Goal: Browse casually

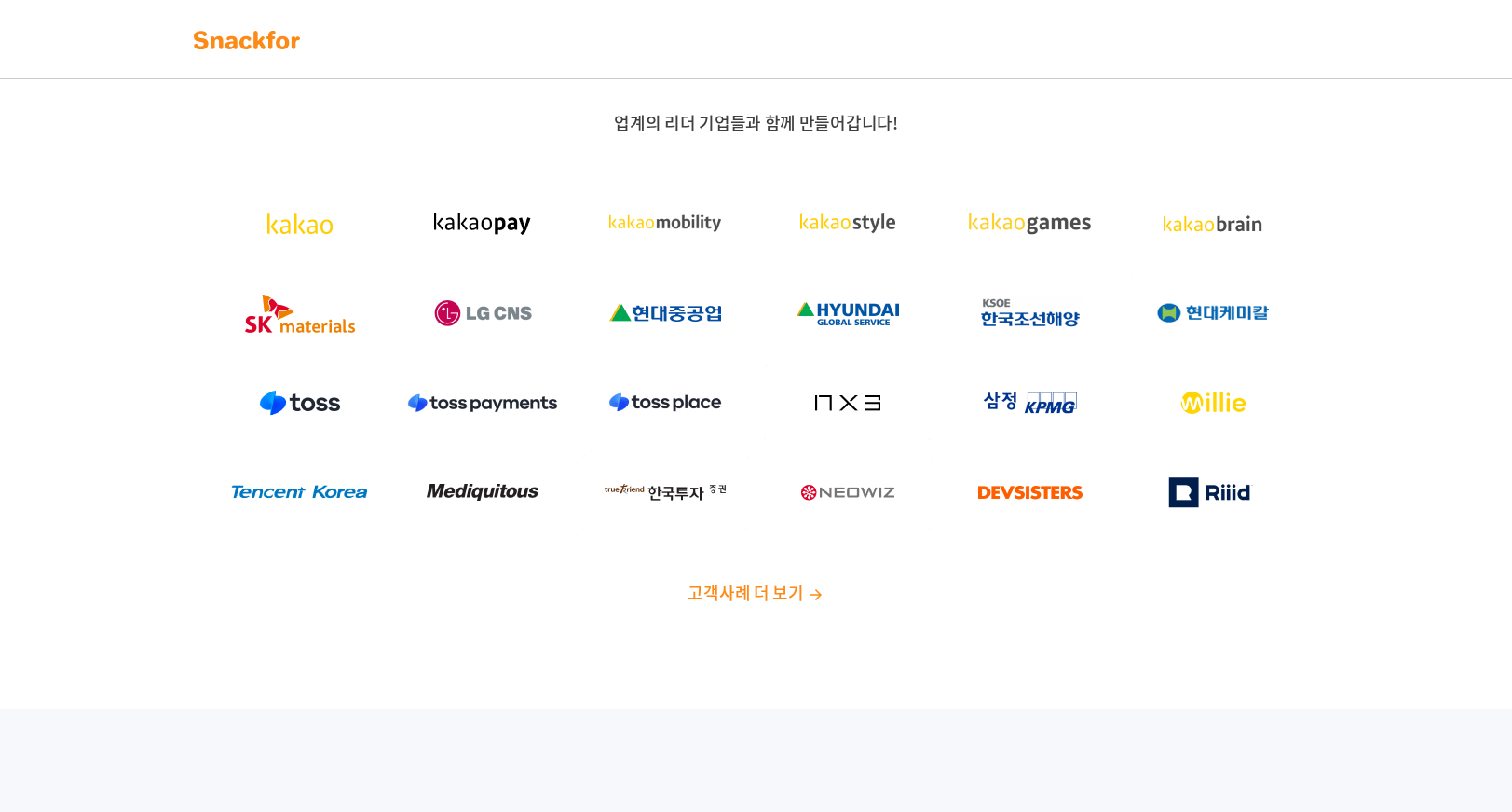
click at [242, 38] on img at bounding box center [247, 39] width 117 height 30
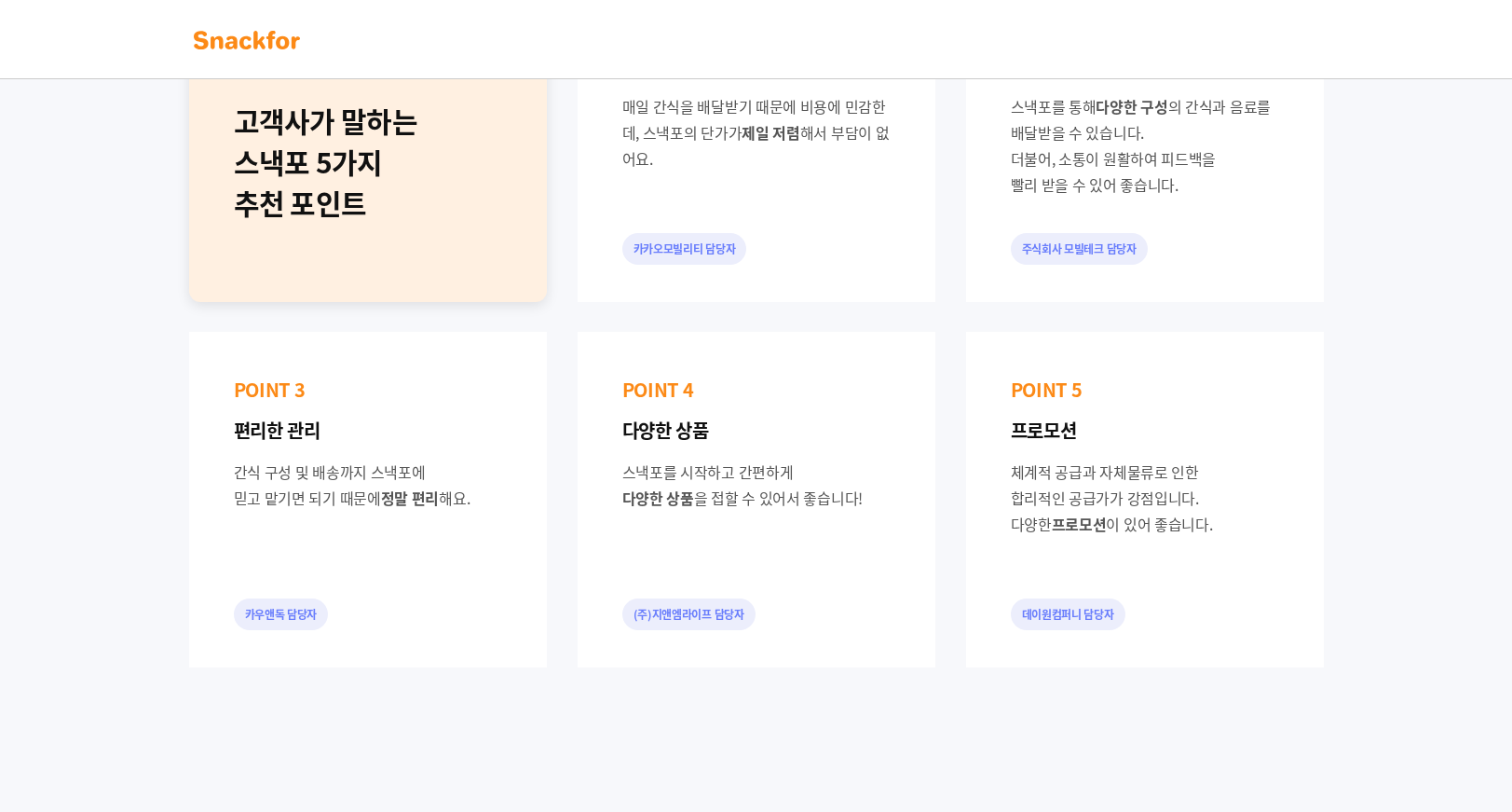
scroll to position [652, 0]
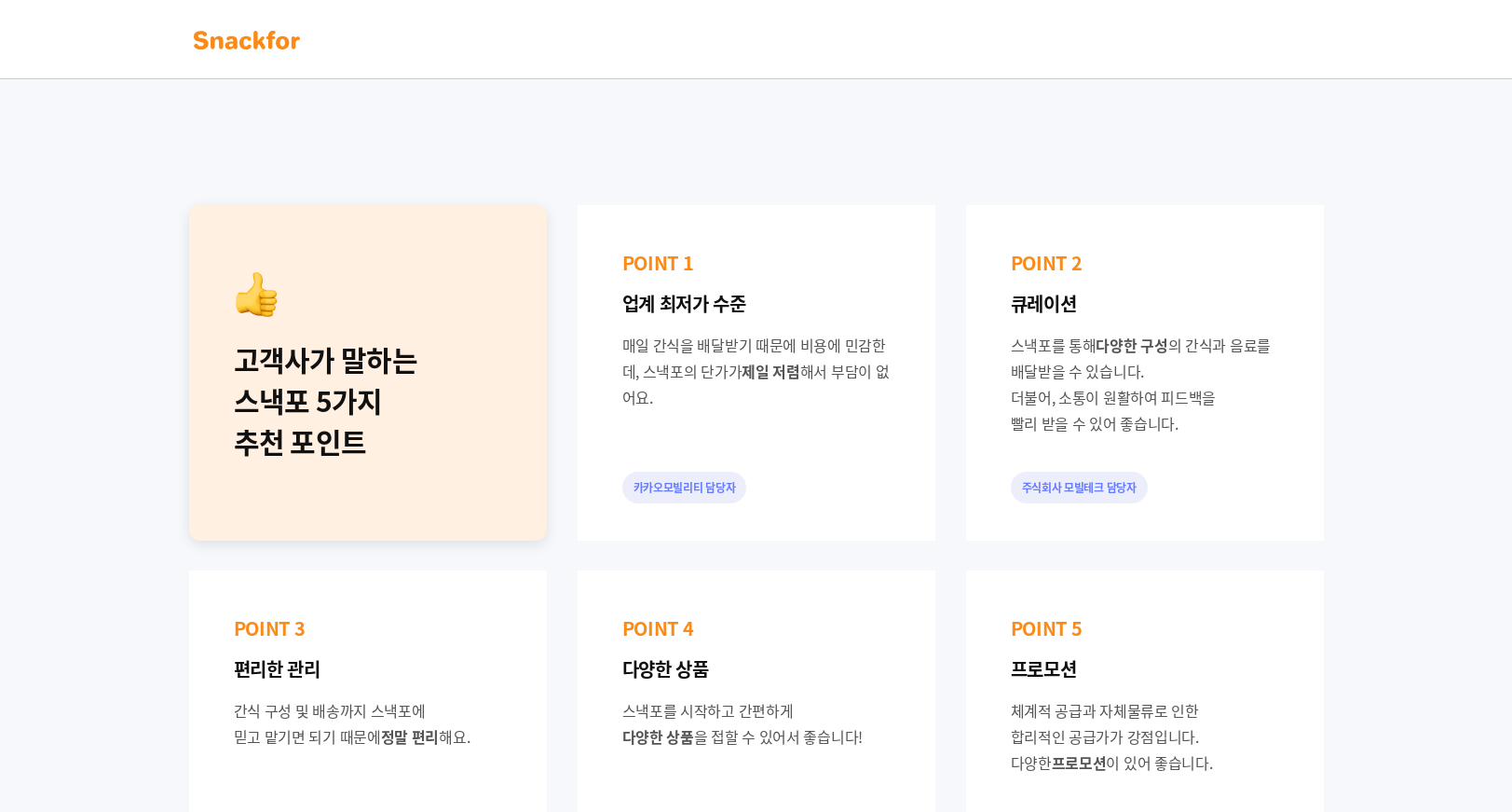
click at [73, 518] on div "고객사가 말하는 스낵포 5가지 추천 포인트 POINT 1 업계 최저가 수준 매일 간식을 배달받기 때문에 비용에 민감한데, 스낵포의 단가가 제일…" at bounding box center [756, 555] width 1512 height 999
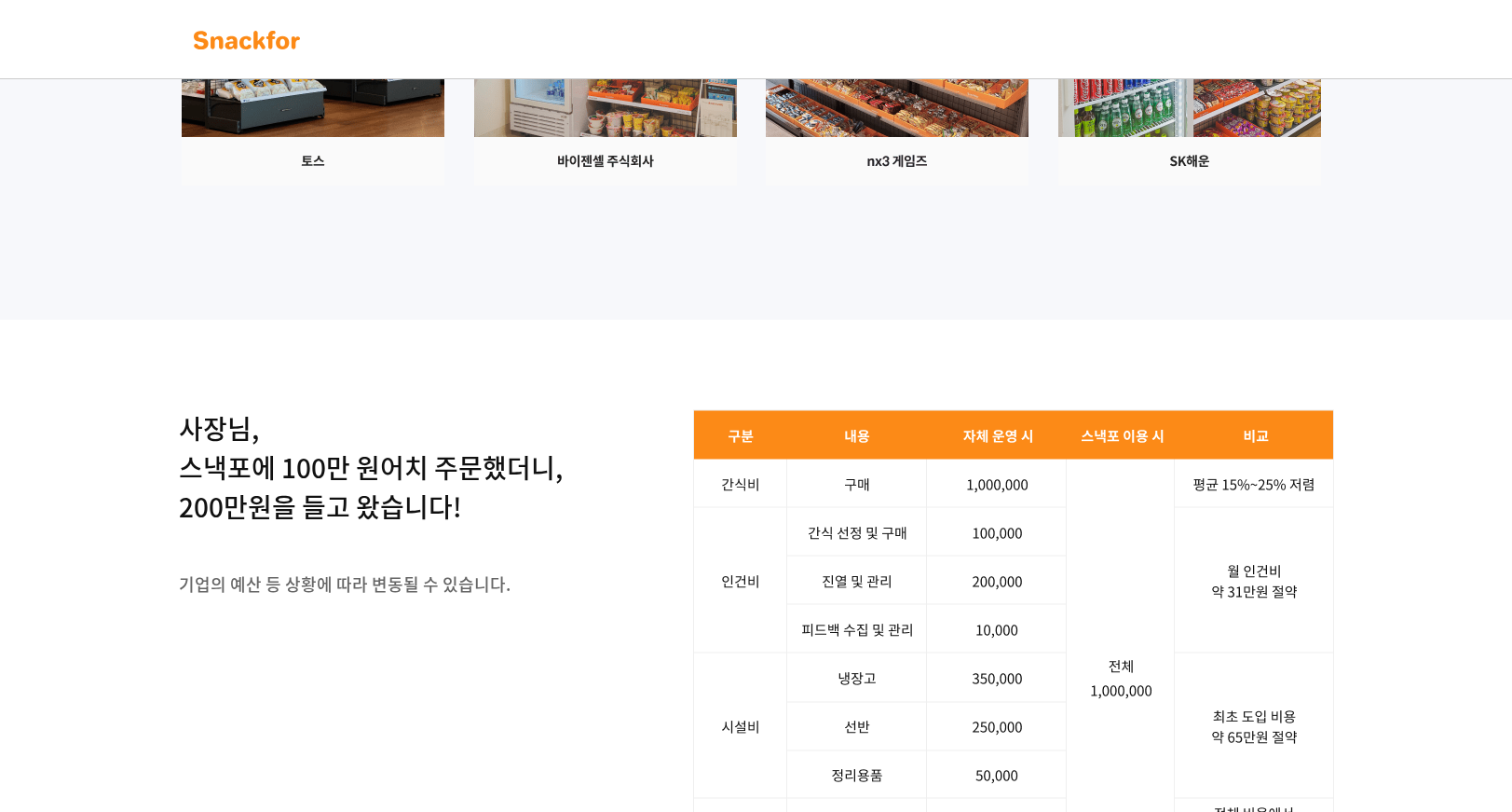
scroll to position [2144, 0]
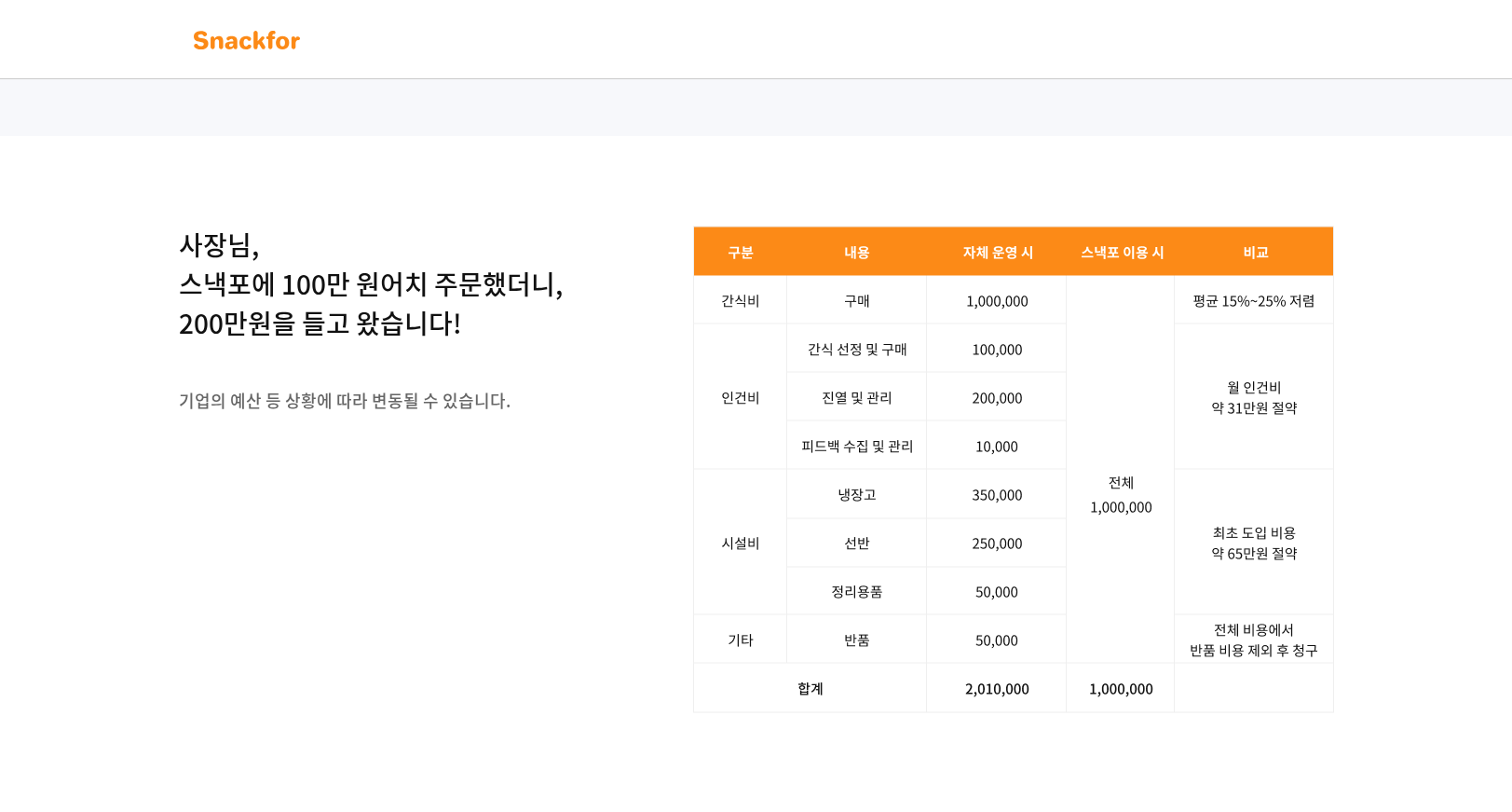
click at [248, 25] on img at bounding box center [247, 39] width 117 height 30
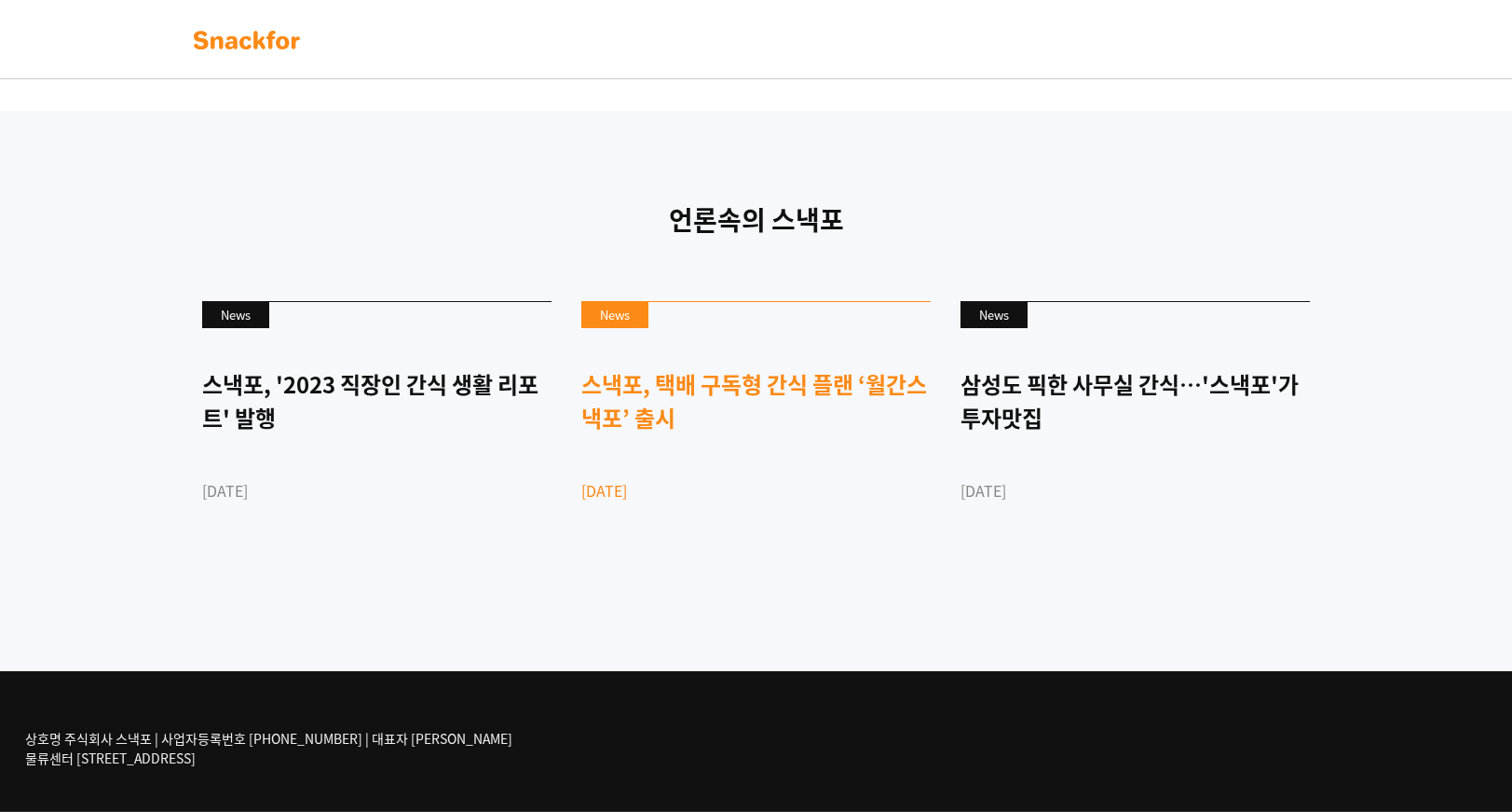
scroll to position [4426, 0]
